Goal: Task Accomplishment & Management: Use online tool/utility

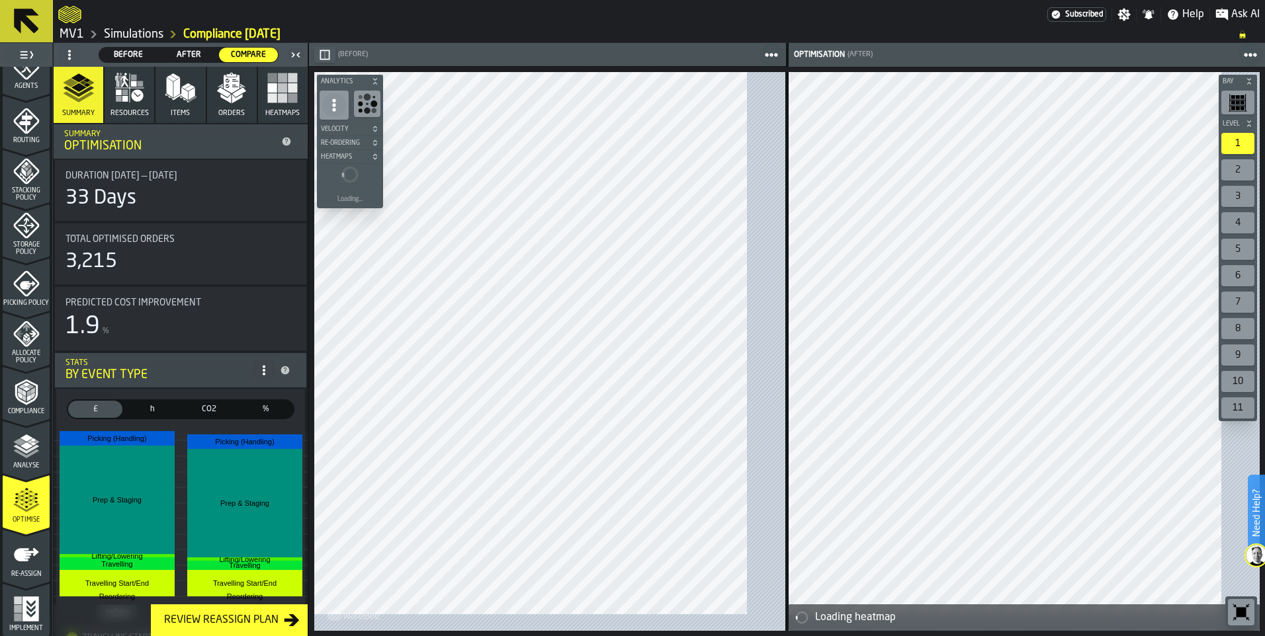
scroll to position [132, 0]
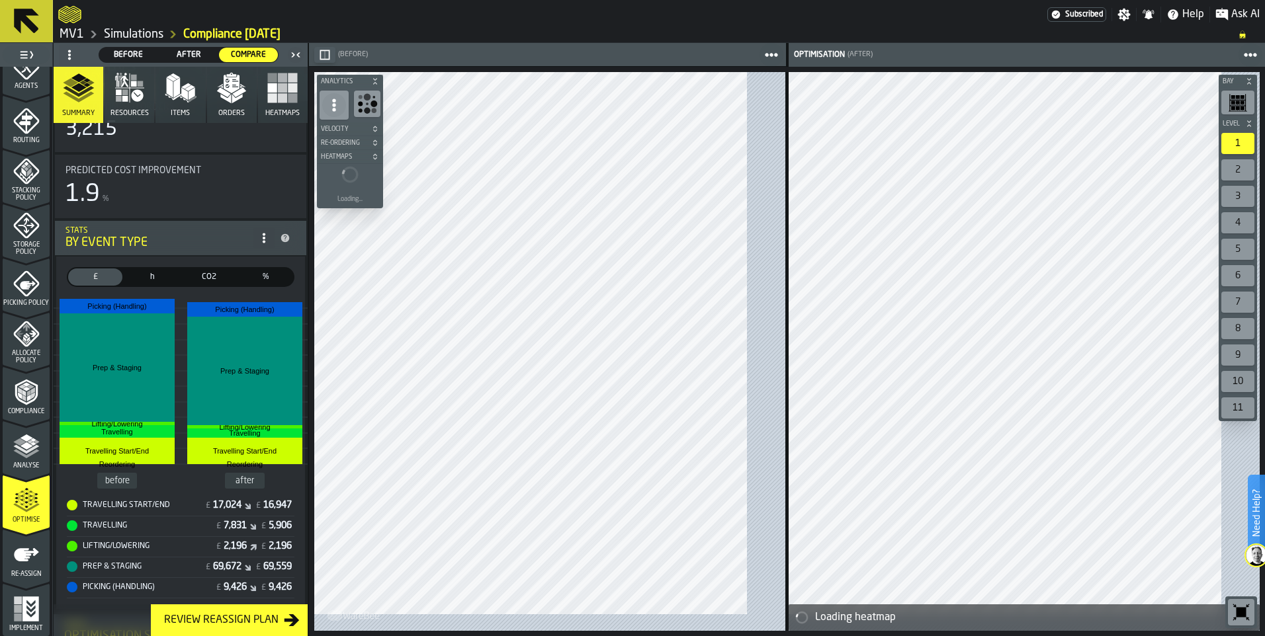
click at [284, 615] on div "Review Reassign Plan" at bounding box center [221, 621] width 125 height 16
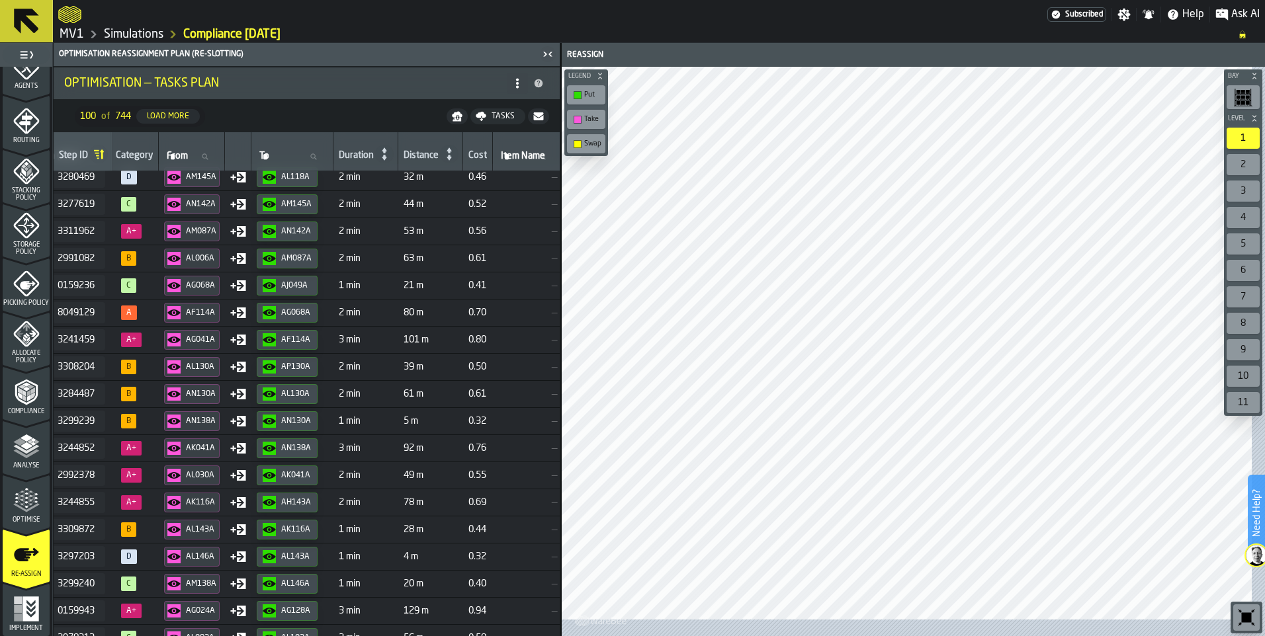
scroll to position [2590, 201]
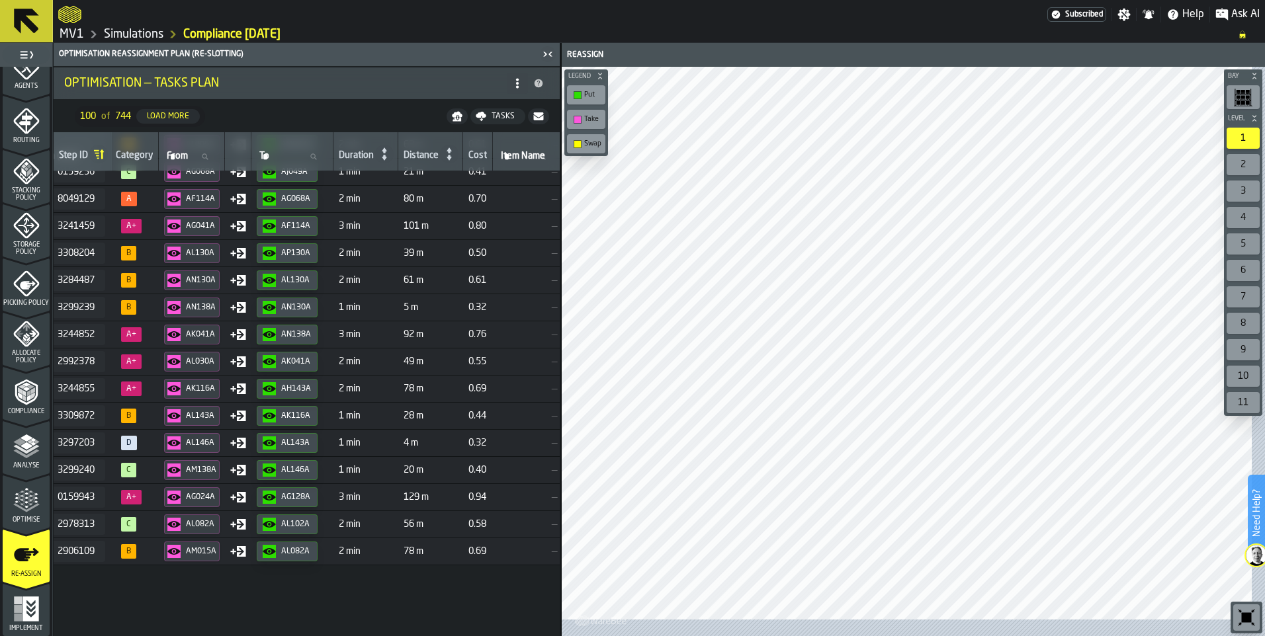
drag, startPoint x: 573, startPoint y: 550, endPoint x: 568, endPoint y: 499, distance: 51.2
click at [560, 499] on div "Optimisation Reassignment plan (Re-Slotting) Optimisation — Tasks Plan 100 of 7…" at bounding box center [306, 339] width 507 height 593
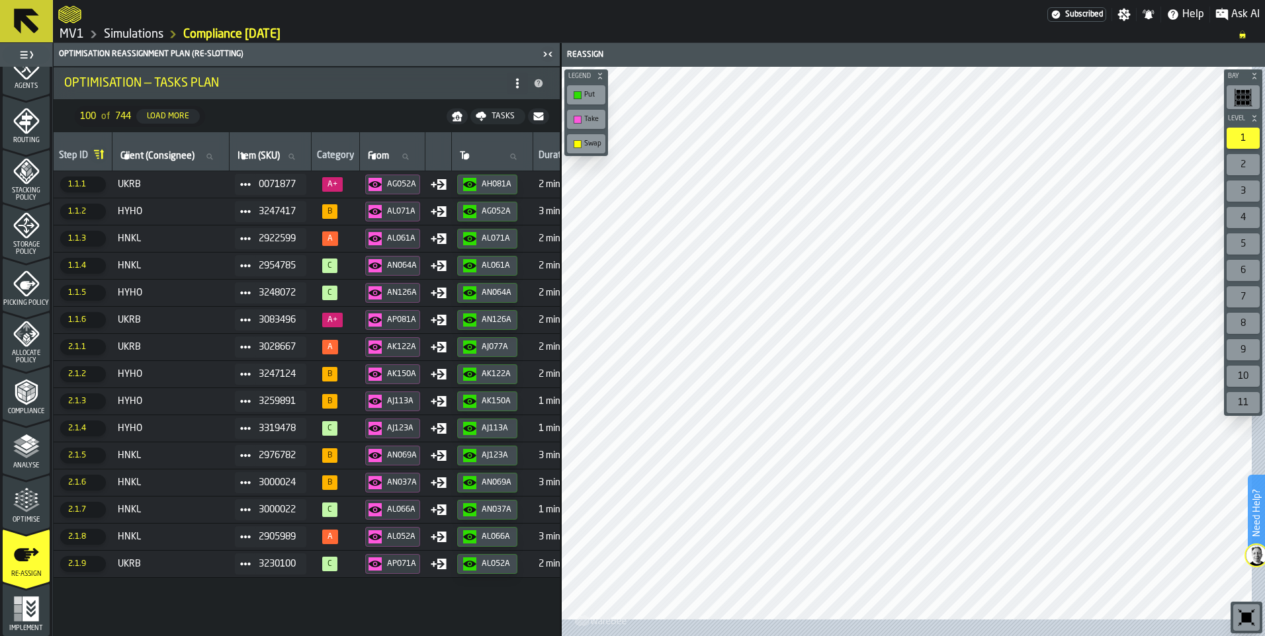
scroll to position [667, 0]
click at [38, 597] on icon "menu Implement" at bounding box center [30, 609] width 17 height 25
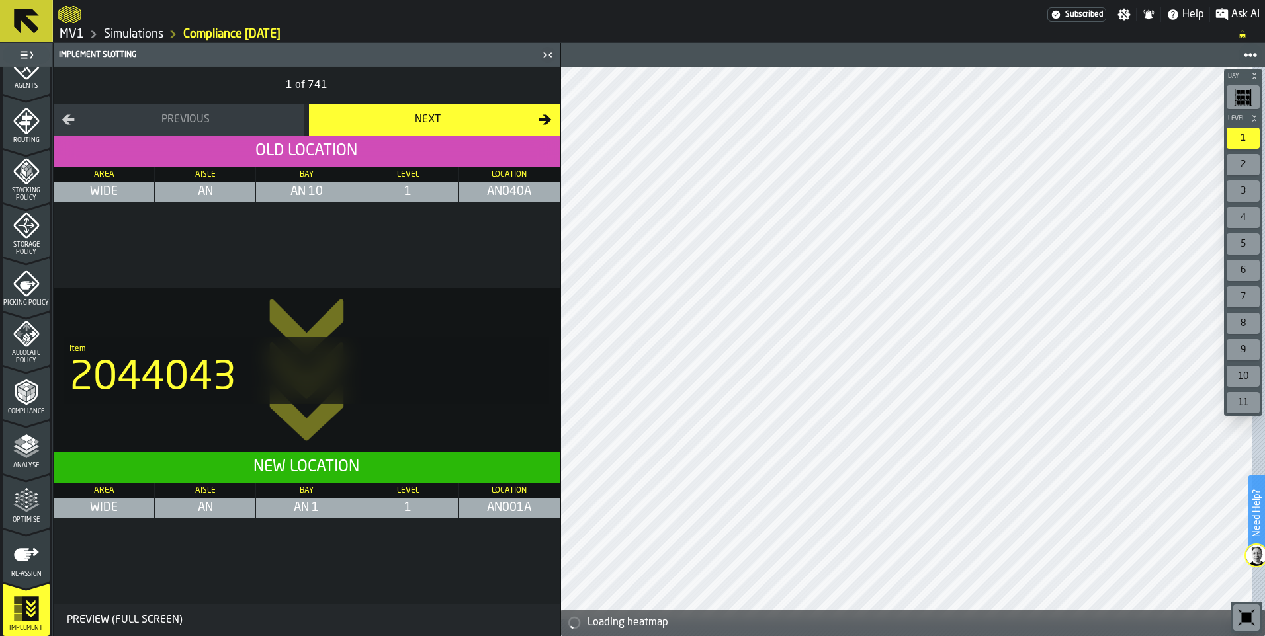
click at [472, 128] on div "Next" at bounding box center [427, 120] width 221 height 16
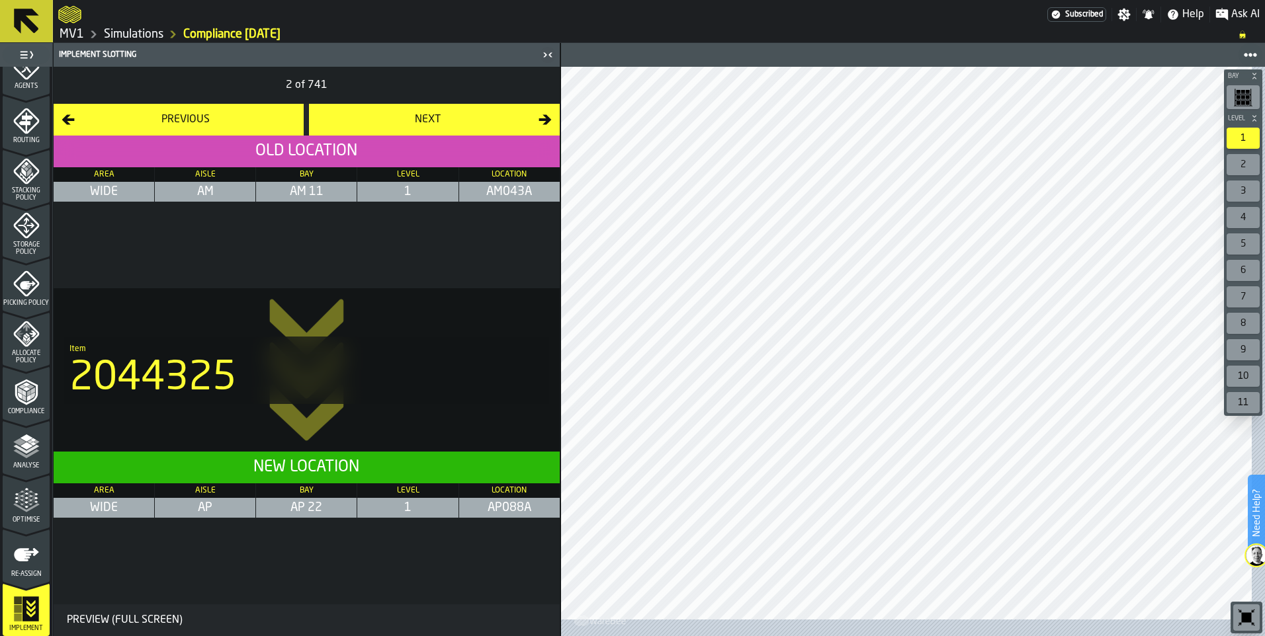
click at [216, 128] on div "Previous" at bounding box center [185, 120] width 221 height 16
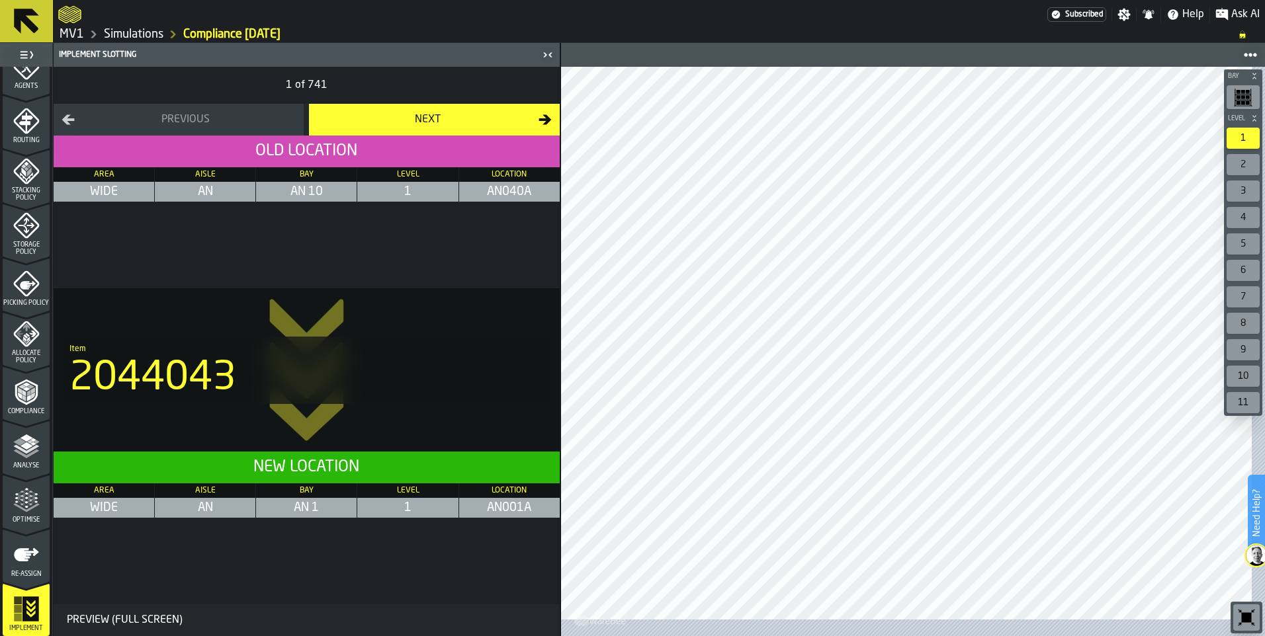
click at [521, 128] on div "Next" at bounding box center [427, 120] width 221 height 16
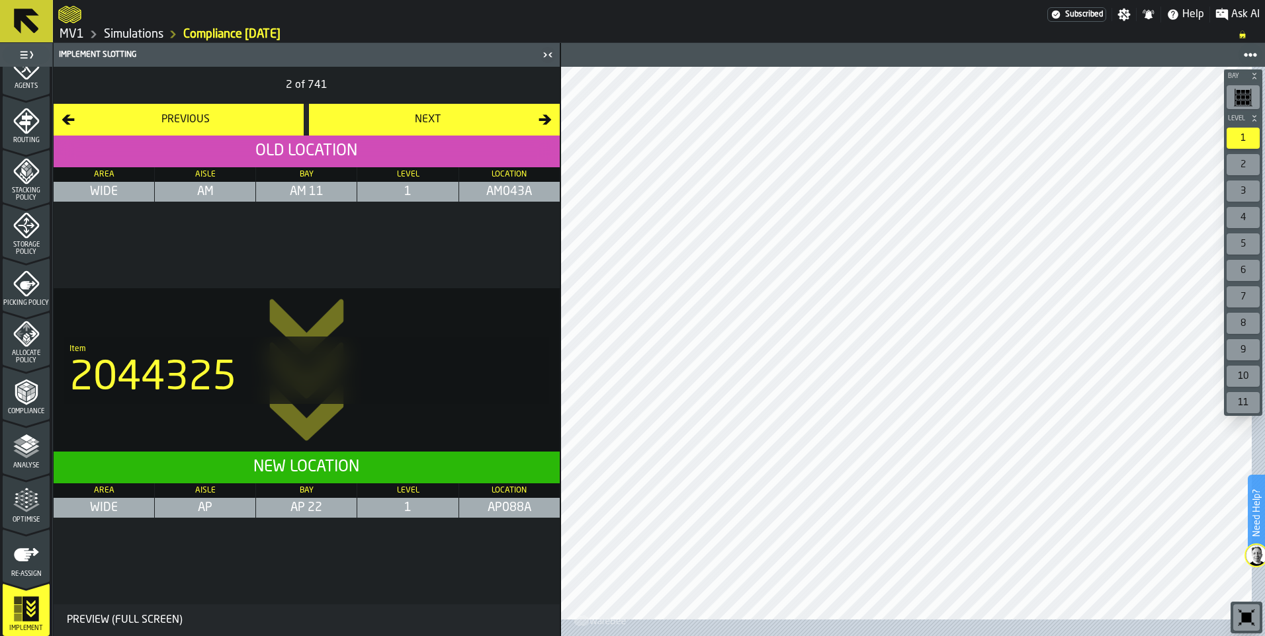
click at [521, 128] on div "Next" at bounding box center [427, 120] width 221 height 16
click at [42, 32] on icon at bounding box center [27, 21] width 32 height 32
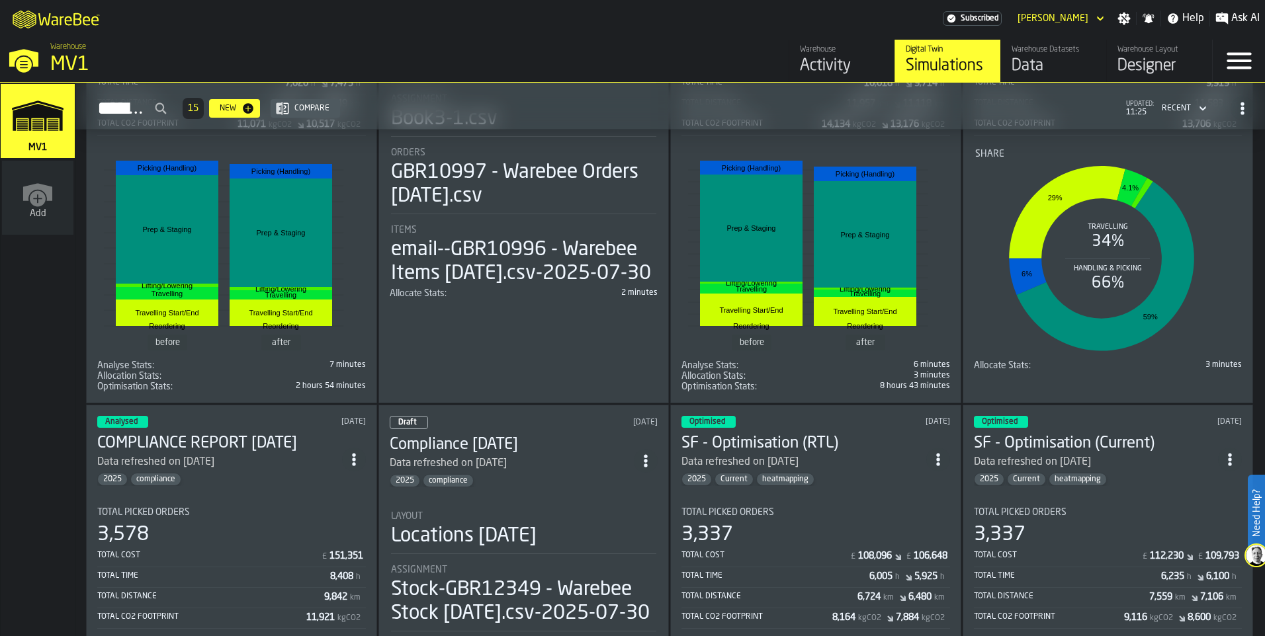
scroll to position [265, 0]
